Goal: Find specific page/section: Find specific page/section

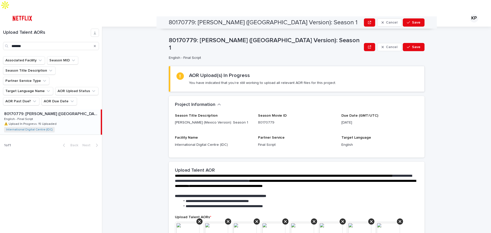
click at [269, 10] on p "Capacity" at bounding box center [276, 15] width 14 height 11
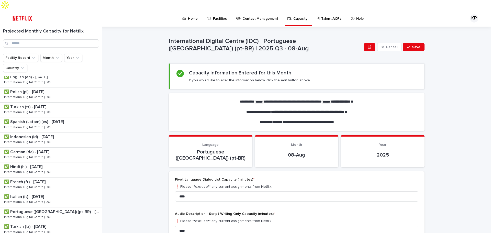
scroll to position [312, 0]
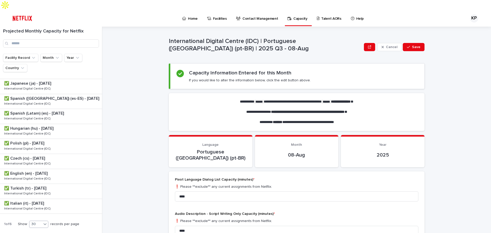
click at [42, 221] on div at bounding box center [45, 224] width 6 height 6
click at [30, 233] on span "Next" at bounding box center [29, 237] width 11 height 4
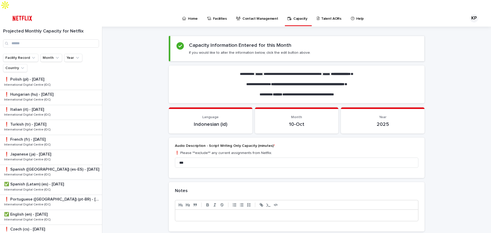
scroll to position [312, 0]
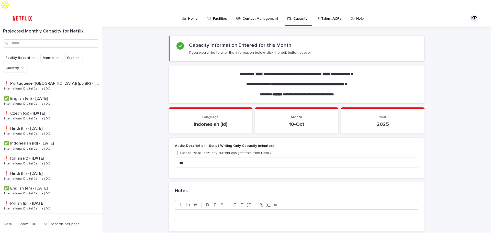
click at [34, 233] on span "Next" at bounding box center [29, 237] width 11 height 4
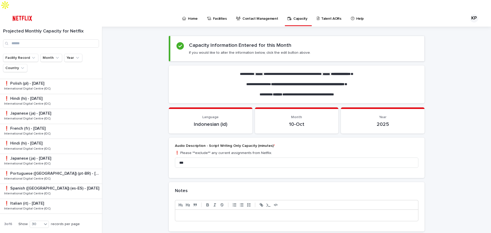
click at [32, 233] on span "Next" at bounding box center [29, 237] width 11 height 4
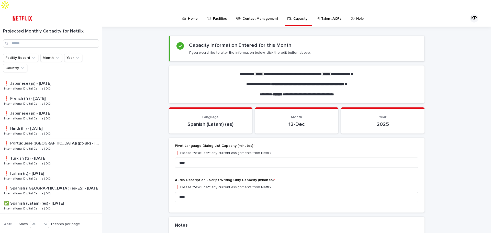
click at [32, 233] on span "Next" at bounding box center [29, 237] width 11 height 4
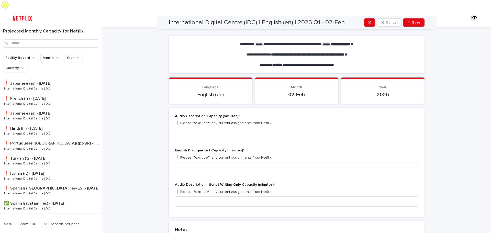
click at [32, 233] on span "Next" at bounding box center [29, 237] width 11 height 4
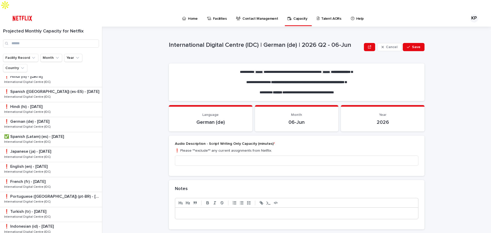
scroll to position [30, 0]
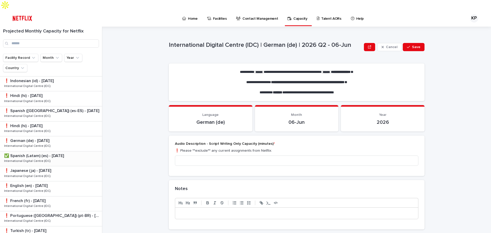
click at [45, 158] on p "International Digital Centre (IDC)" at bounding box center [28, 160] width 48 height 5
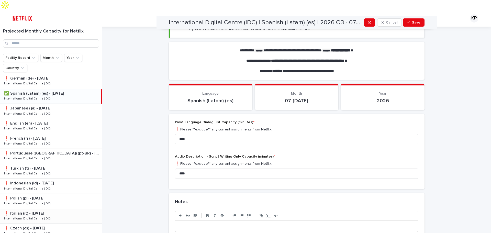
scroll to position [132, 0]
